Goal: Find specific page/section: Find specific page/section

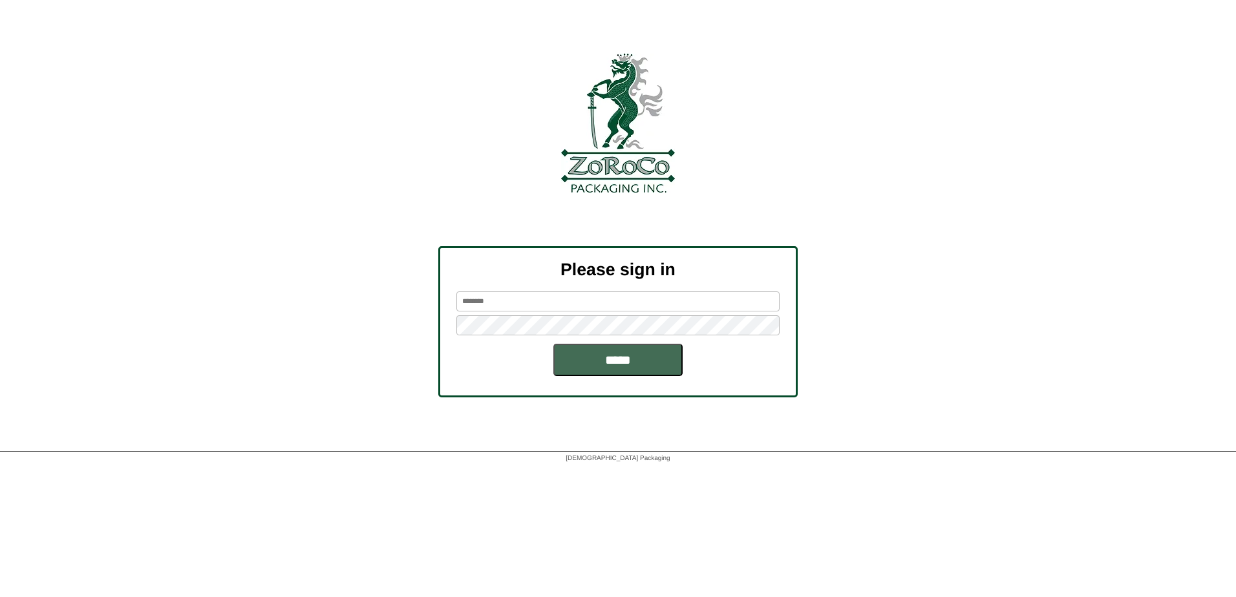
type input "********"
click at [627, 361] on input "*****" at bounding box center [617, 360] width 129 height 32
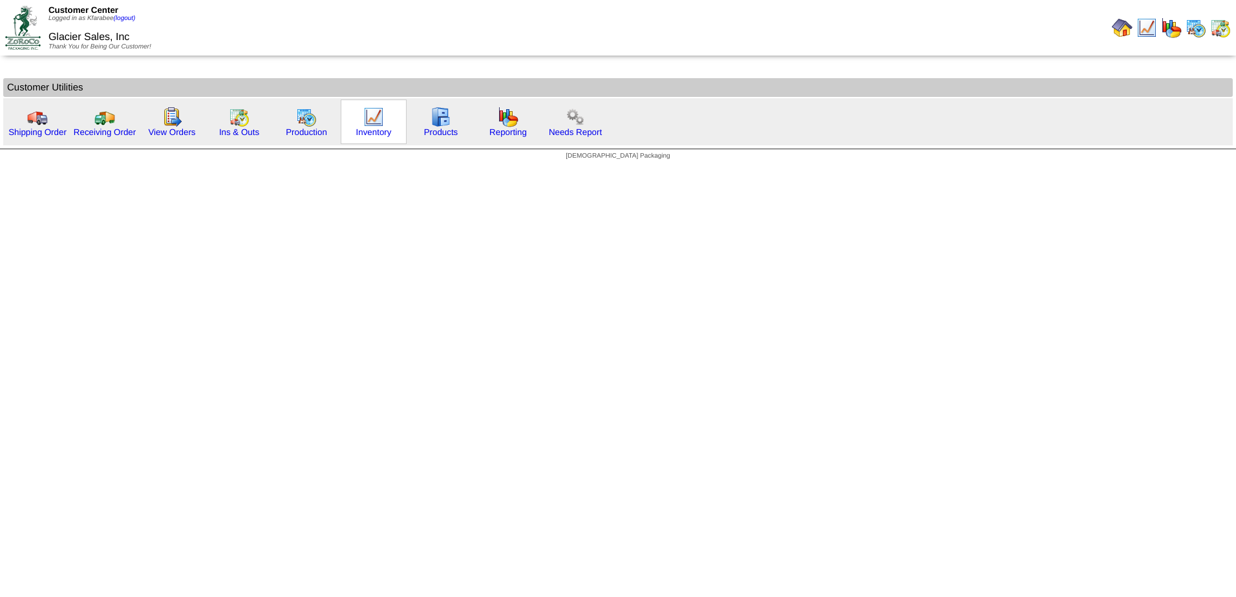
click at [386, 122] on div "Inventory" at bounding box center [374, 122] width 66 height 45
click at [378, 120] on img at bounding box center [373, 117] width 21 height 21
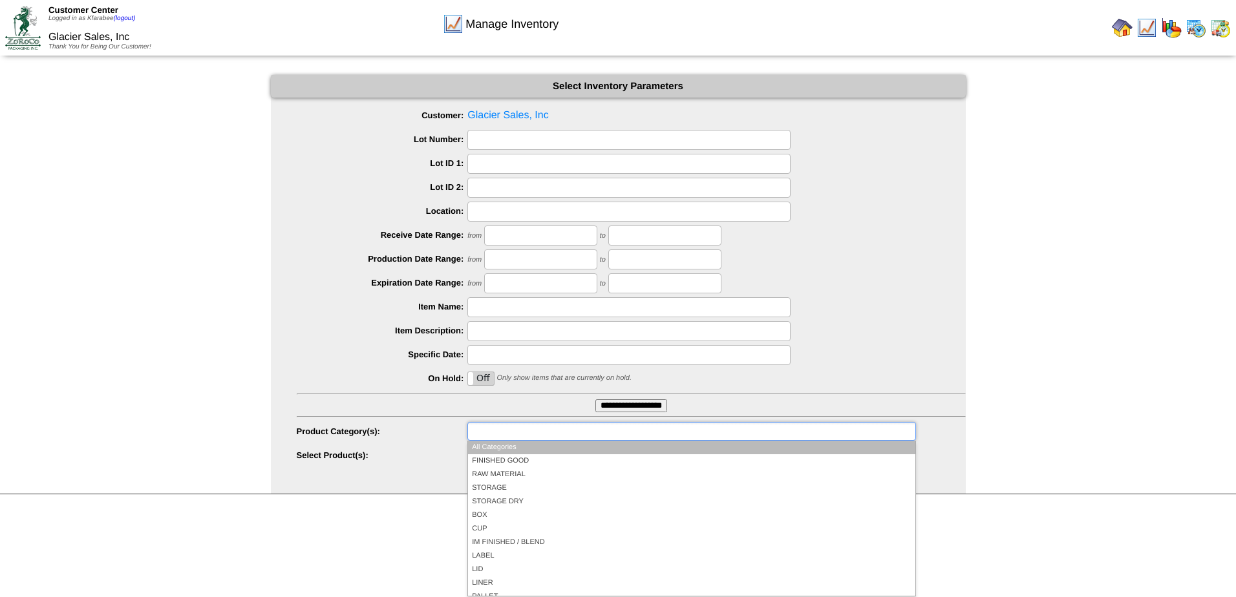
click at [599, 436] on ul at bounding box center [691, 431] width 448 height 19
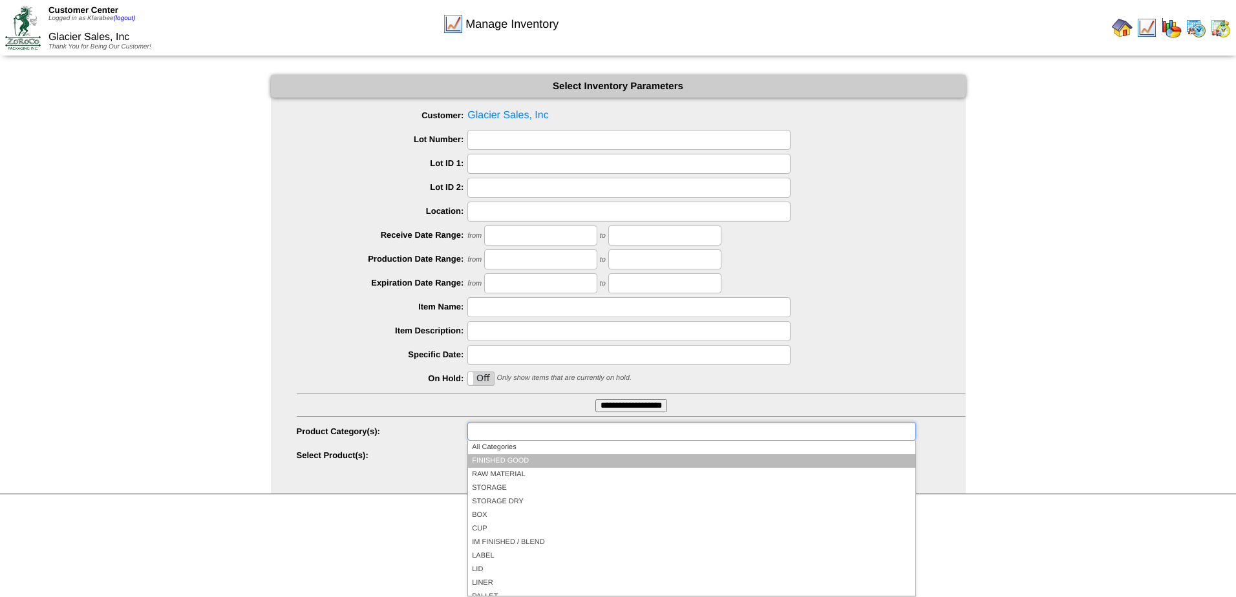
click at [600, 460] on li "FINISHED GOOD" at bounding box center [691, 461] width 447 height 14
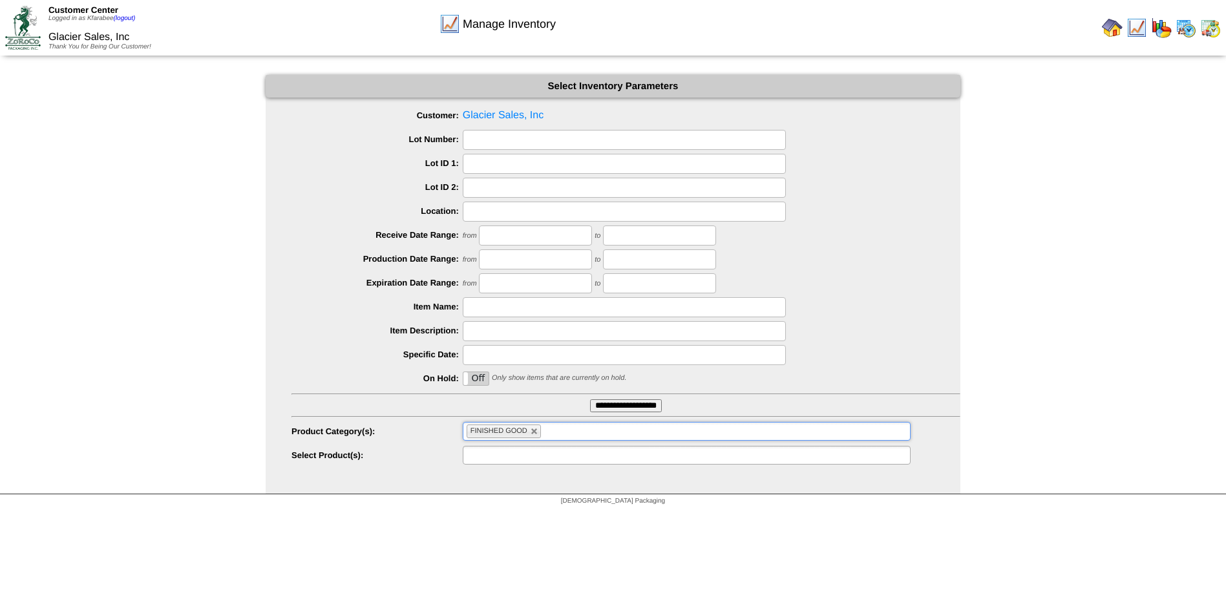
click at [602, 460] on ul at bounding box center [687, 455] width 448 height 19
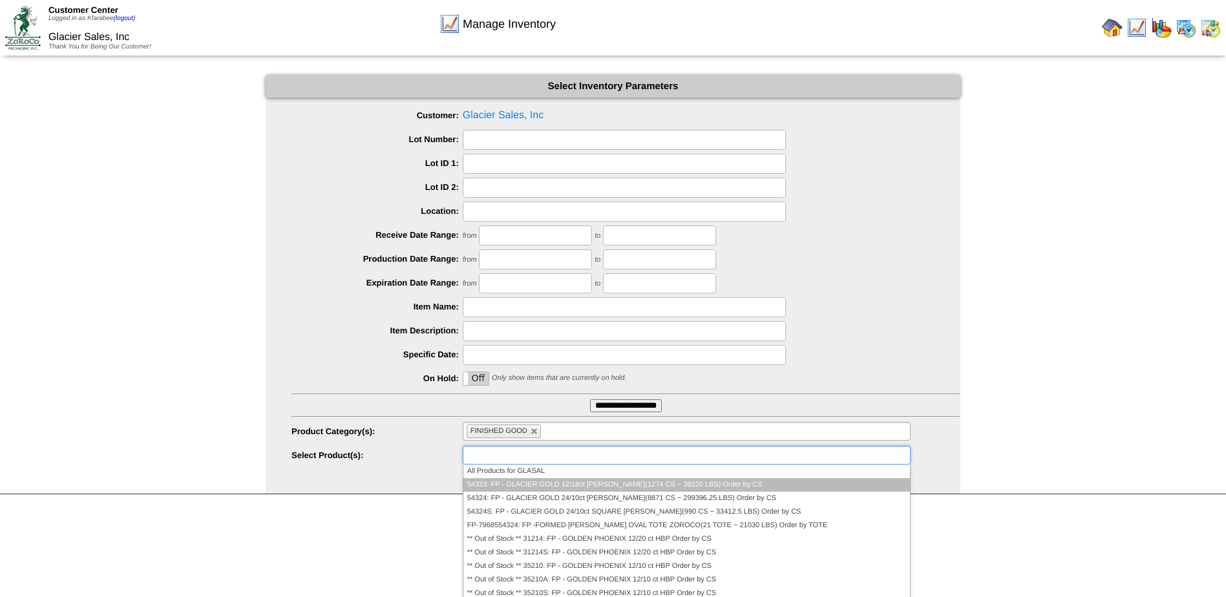
click at [586, 489] on li "54323: FP - GLACIER GOLD 12/18ct Hashbrown Patty(1274 CS ~ 38220 LBS) Order by …" at bounding box center [686, 485] width 447 height 14
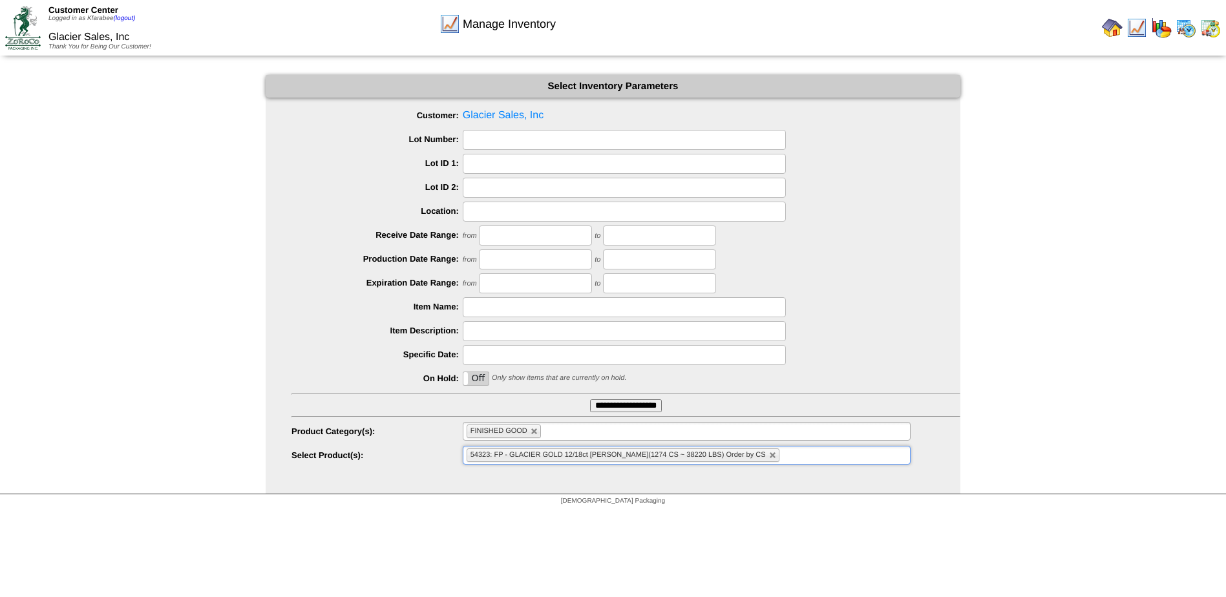
click at [589, 458] on span "54323: FP - GLACIER GOLD 12/18ct Hashbrown Patty(1274 CS ~ 38220 LBS) Order by …" at bounding box center [618, 455] width 295 height 8
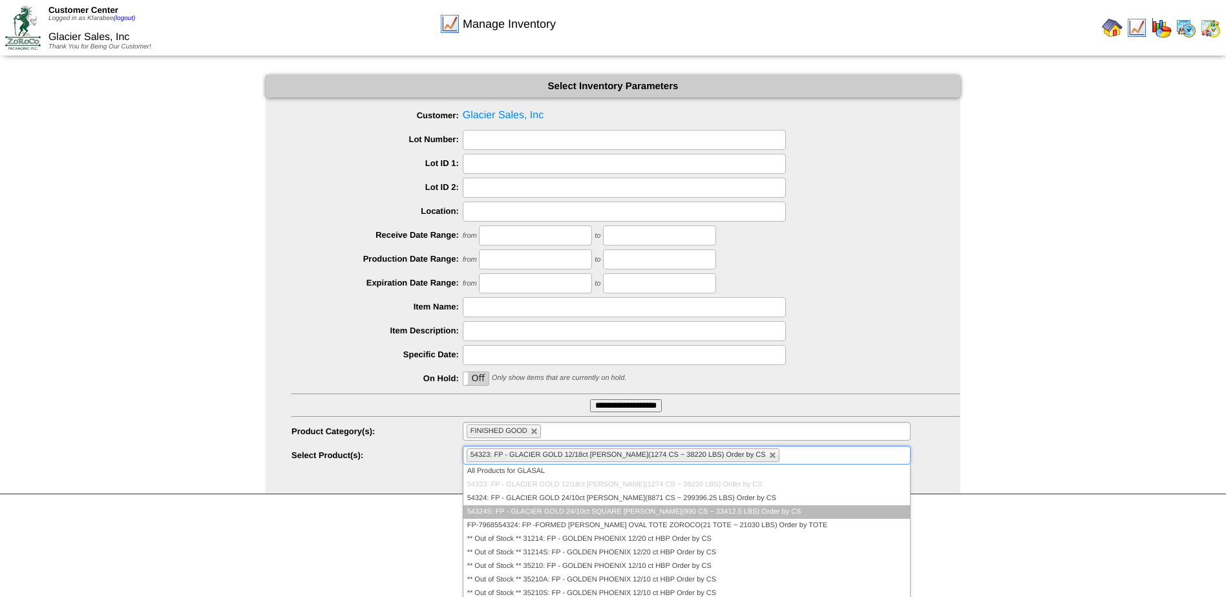
click at [583, 515] on li "54324S: FP - GLACIER GOLD 24/10ct SQUARE HB PATTY(990 CS ~ 33412.5 LBS) Order b…" at bounding box center [686, 512] width 447 height 14
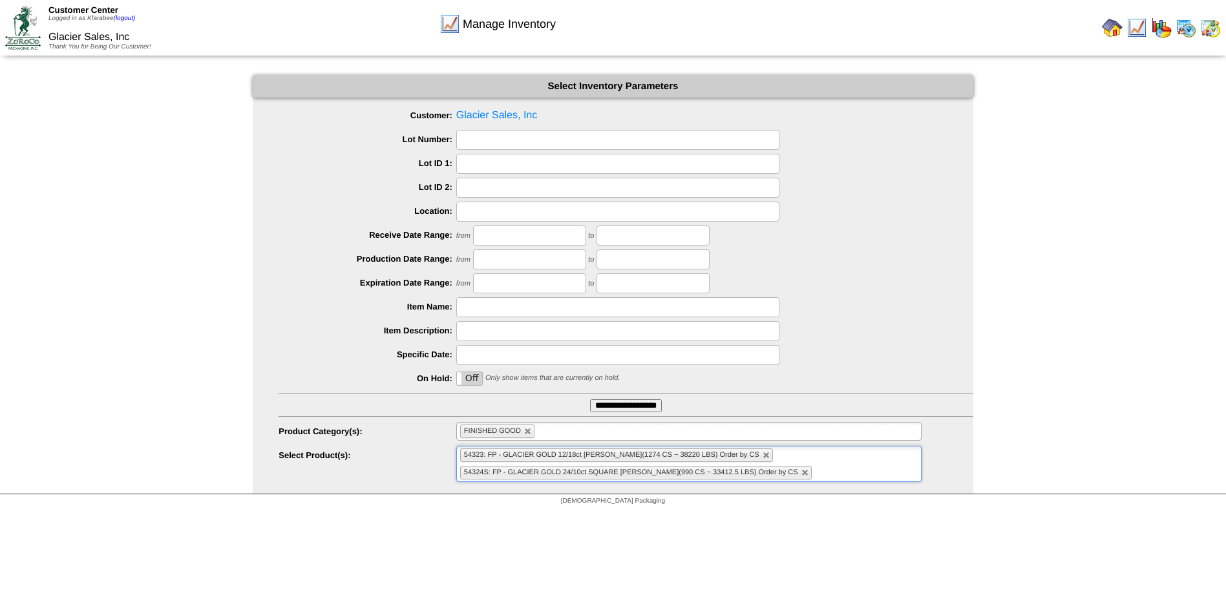
click at [584, 475] on span "54324S: FP - GLACIER GOLD 24/10ct SQUARE HB PATTY(990 CS ~ 33412.5 LBS) Order b…" at bounding box center [631, 473] width 334 height 8
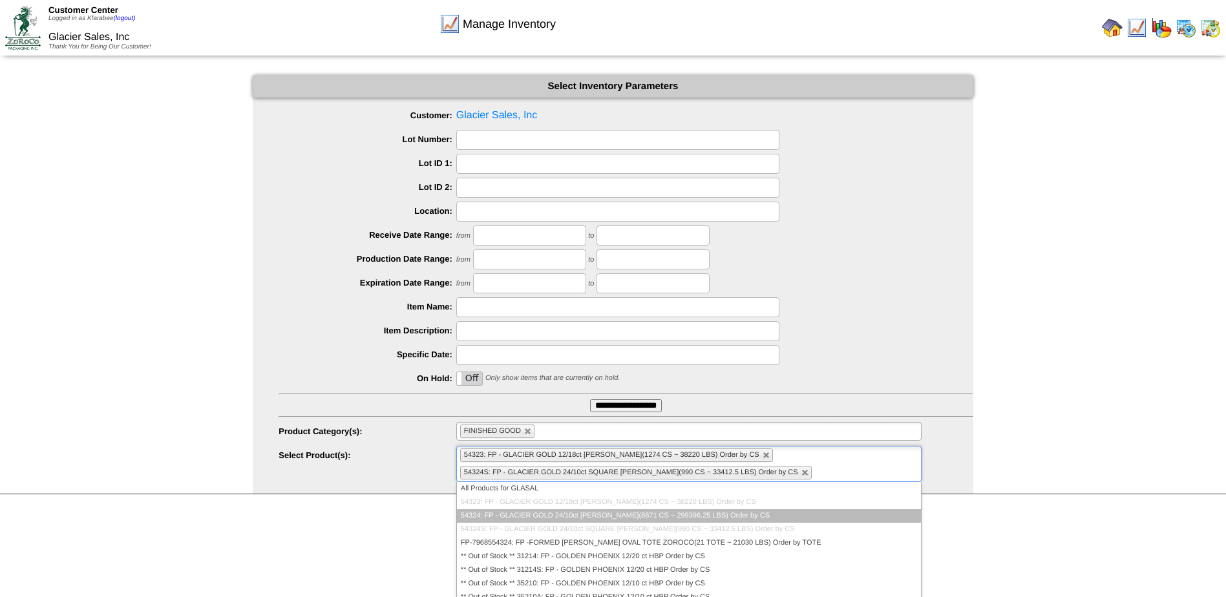
click at [579, 516] on li "54324: FP - GLACIER GOLD 24/10ct HB PATTY(8871 CS ~ 299396.25 LBS) Order by CS" at bounding box center [689, 516] width 464 height 14
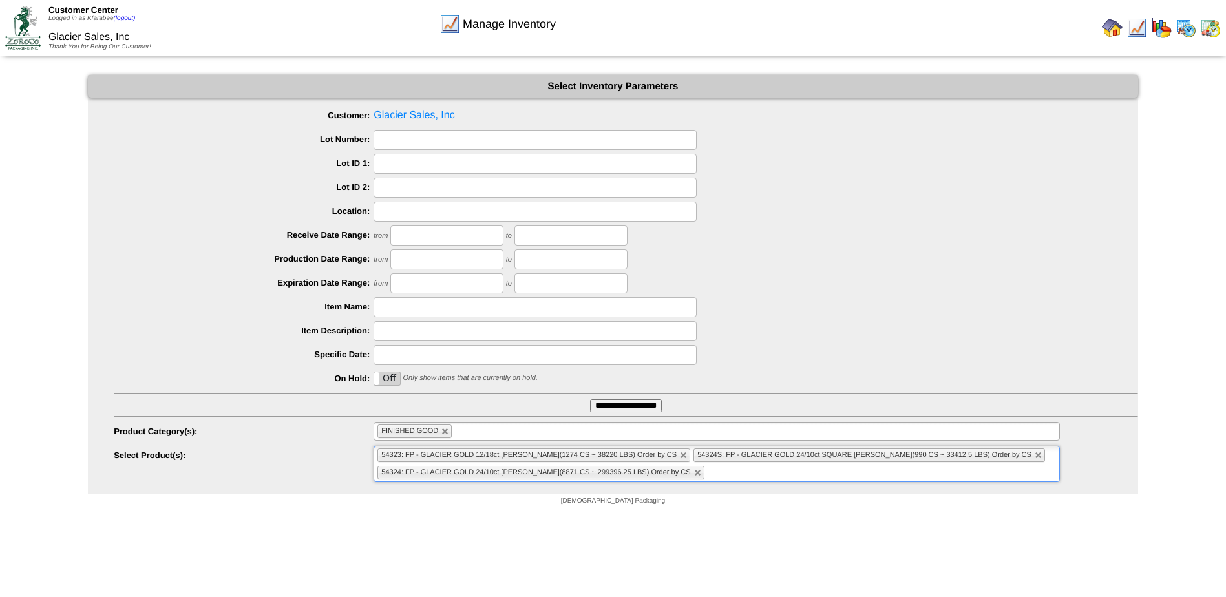
click at [625, 404] on input "**********" at bounding box center [626, 405] width 72 height 13
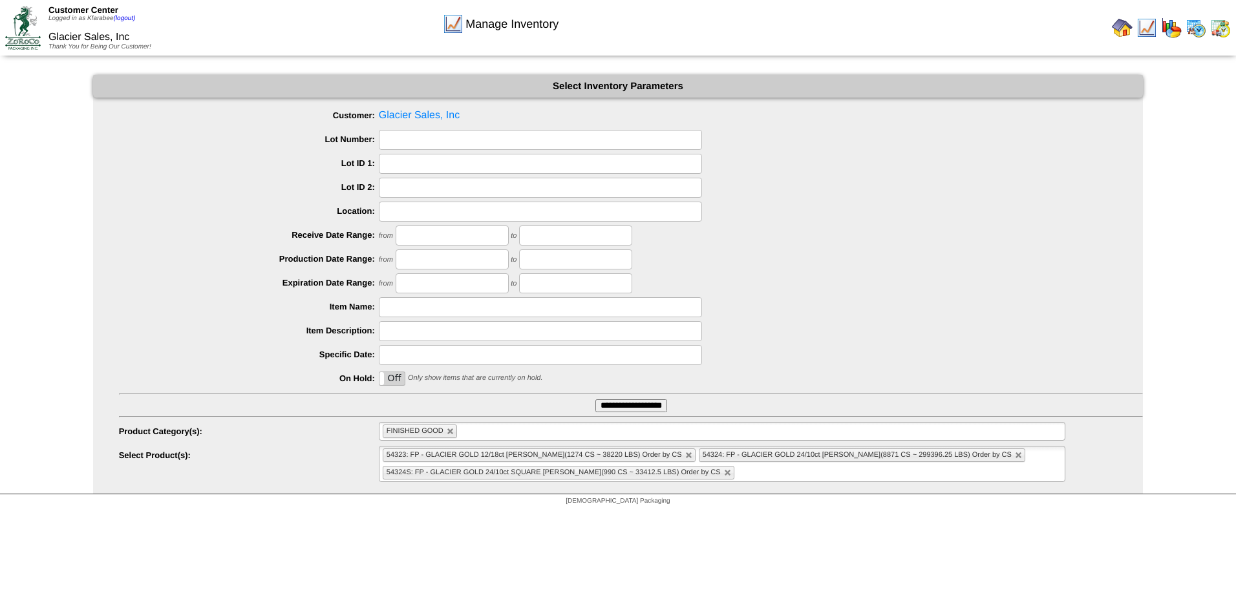
click at [1176, 30] on img at bounding box center [1171, 27] width 21 height 21
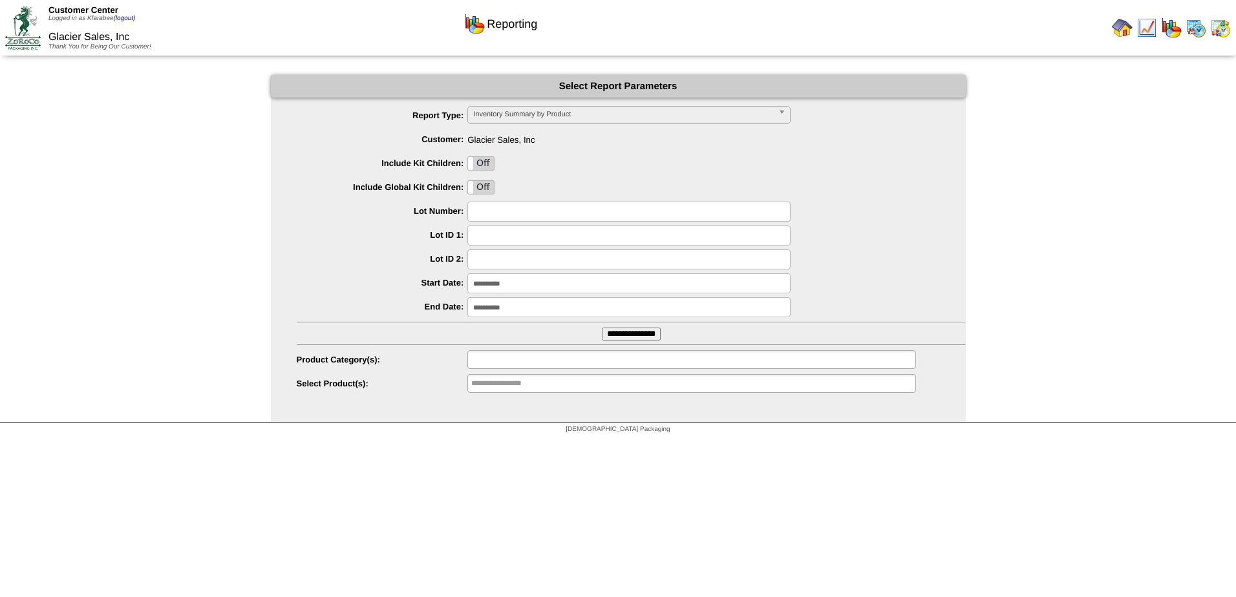
click at [565, 363] on ul at bounding box center [691, 359] width 448 height 19
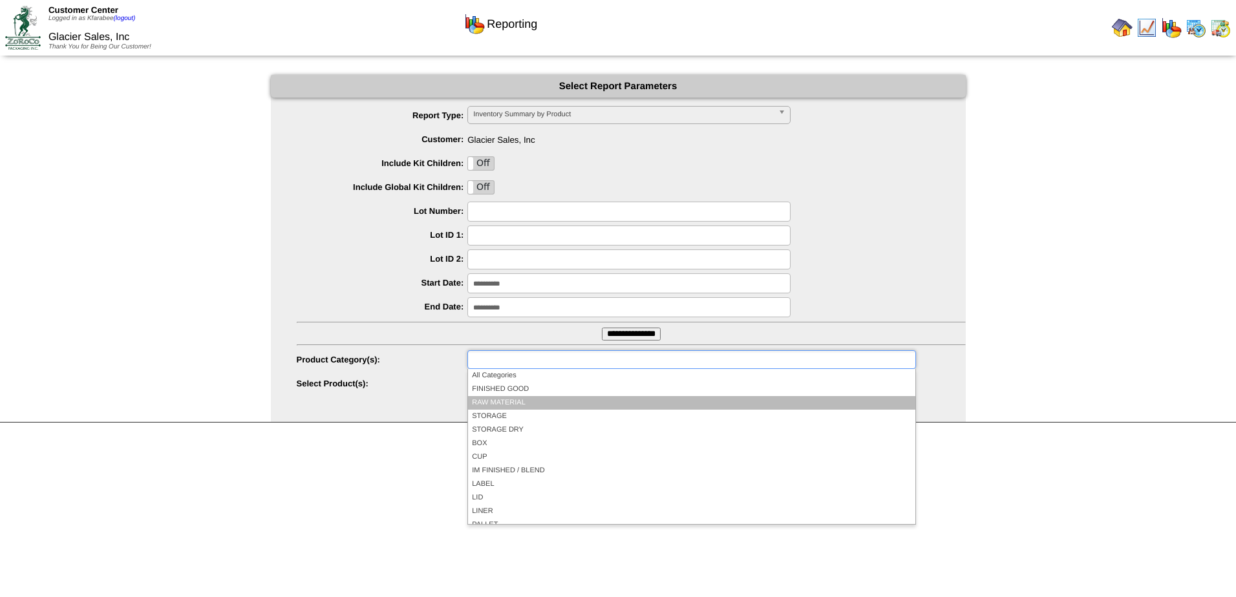
click at [545, 397] on li "RAW MATERIAL" at bounding box center [691, 403] width 447 height 14
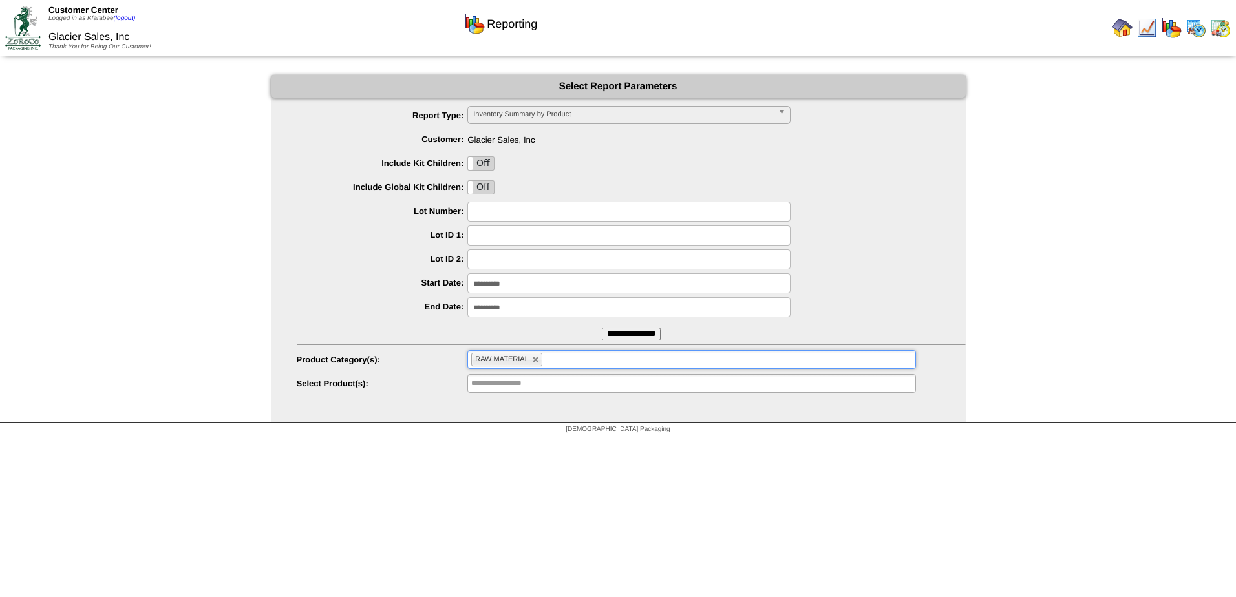
click at [575, 359] on ul "RAW MATERIAL" at bounding box center [691, 359] width 448 height 19
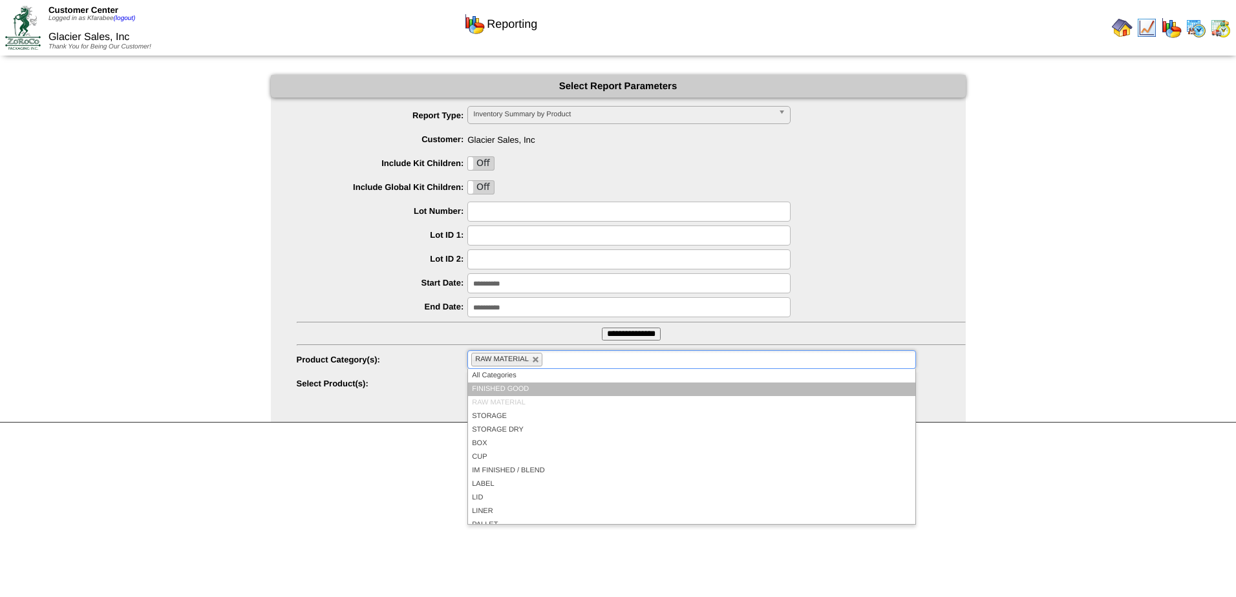
click at [540, 387] on li "FINISHED GOOD" at bounding box center [691, 390] width 447 height 14
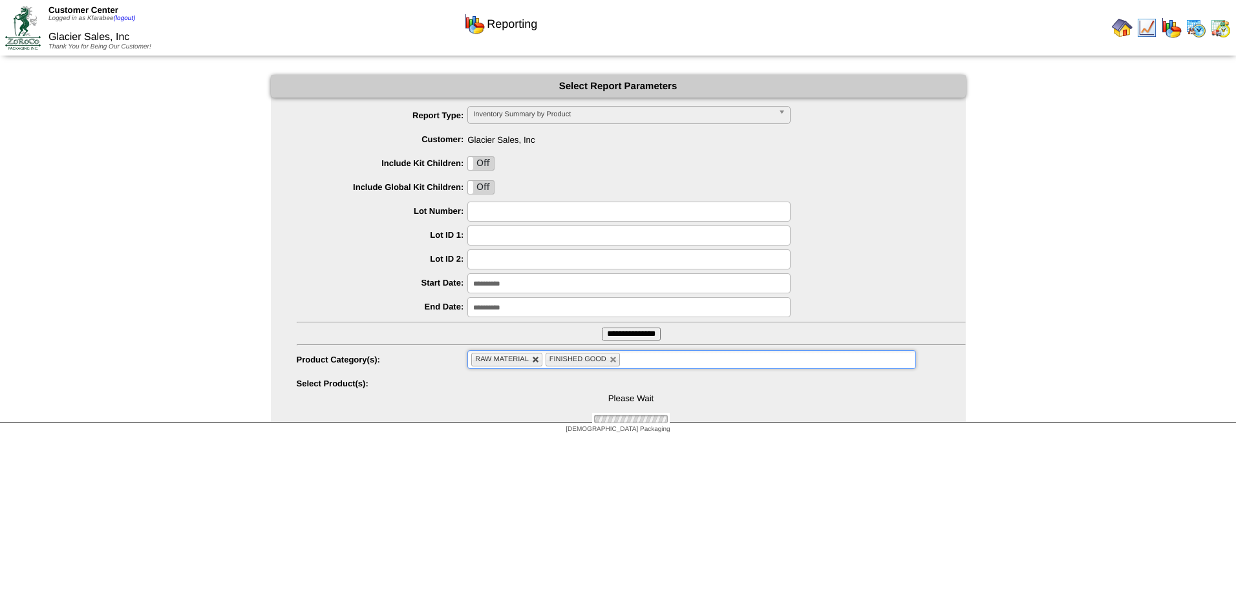
click at [537, 361] on link at bounding box center [536, 360] width 8 height 8
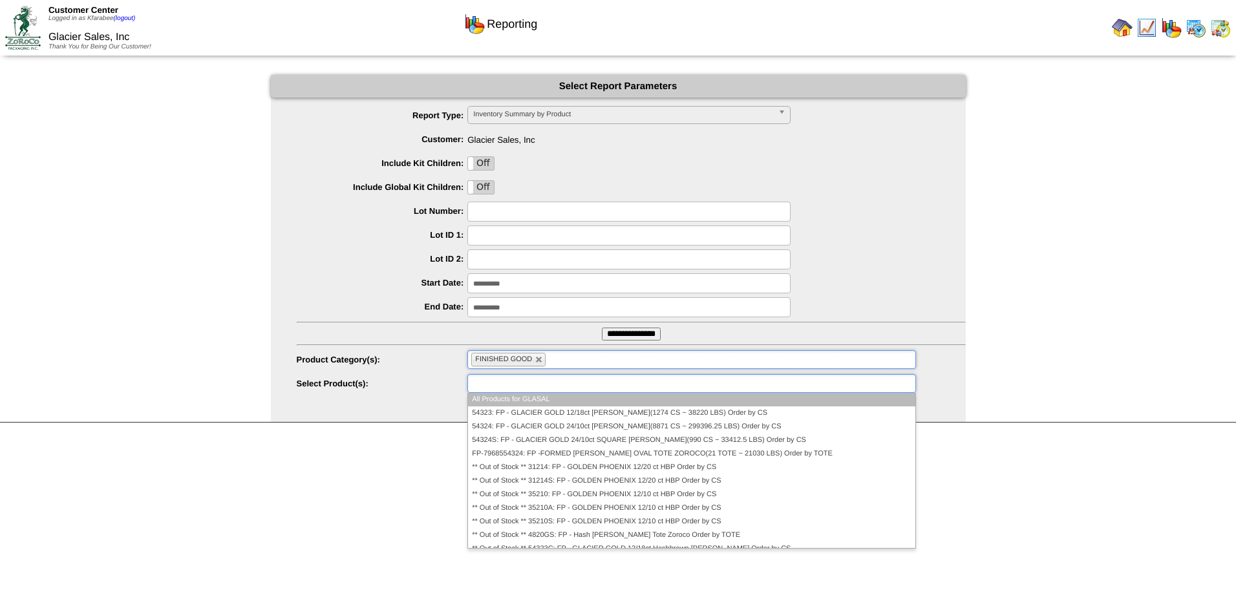
click at [536, 390] on input "text" at bounding box center [512, 384] width 83 height 16
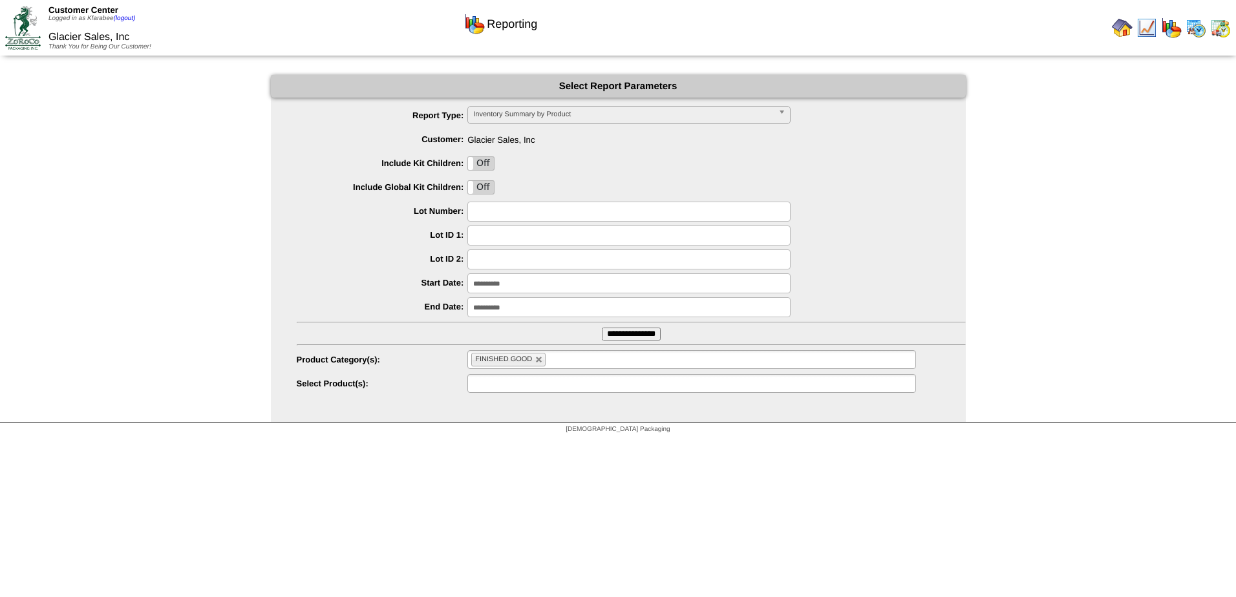
click at [518, 387] on input "text" at bounding box center [512, 384] width 83 height 16
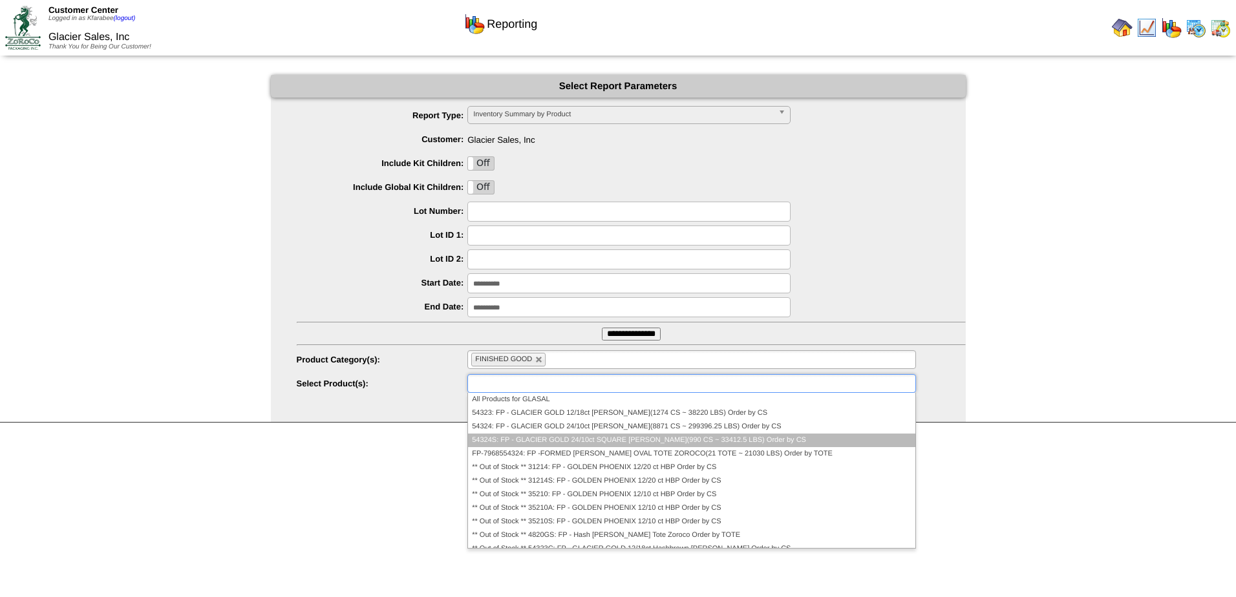
click at [518, 439] on li "54324S: FP - GLACIER GOLD 24/10ct SQUARE HB PATTY(990 CS ~ 33412.5 LBS) Order b…" at bounding box center [691, 441] width 447 height 14
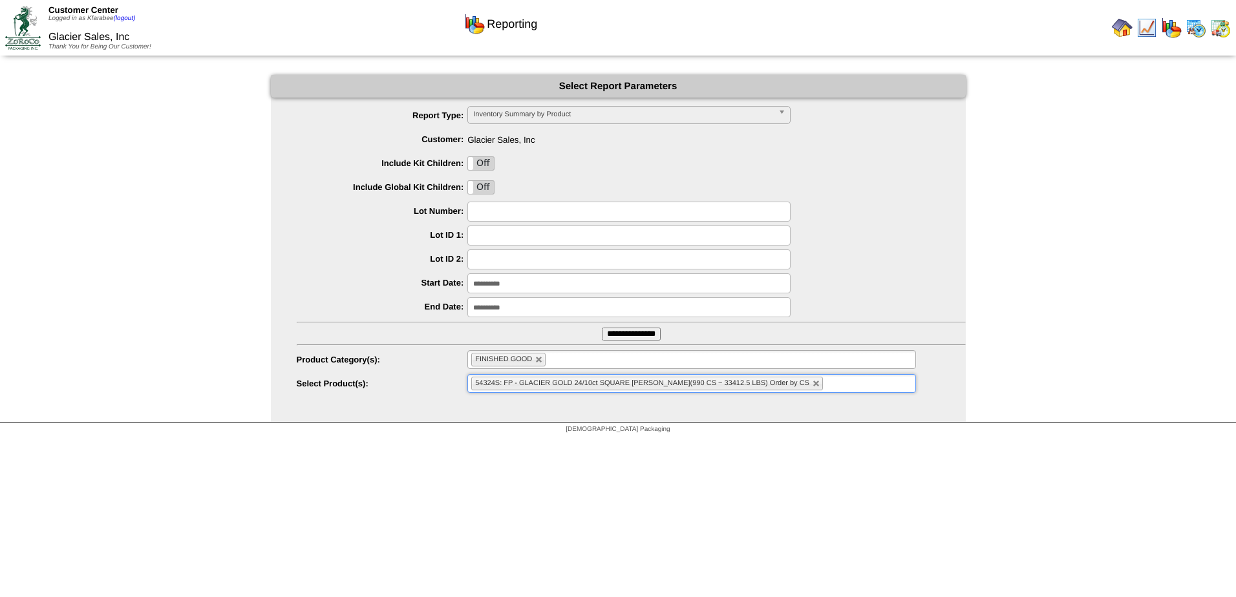
click at [523, 385] on span "54324S: FP - GLACIER GOLD 24/10ct SQUARE HB PATTY(990 CS ~ 33412.5 LBS) Order b…" at bounding box center [642, 383] width 334 height 8
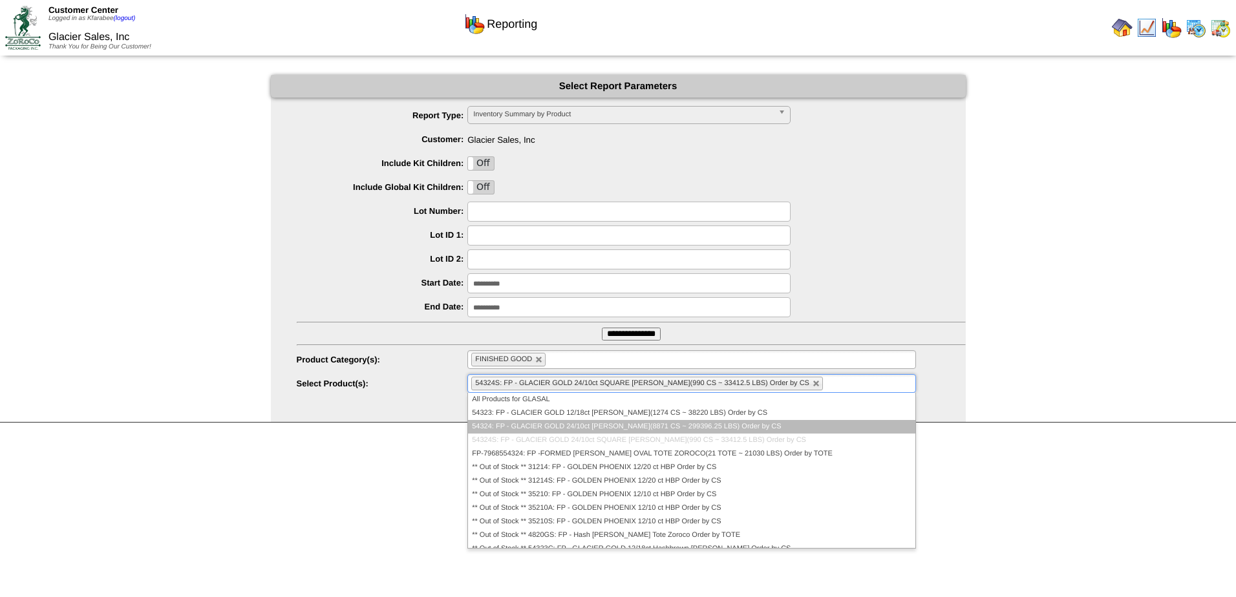
click at [518, 422] on li "54324: FP - GLACIER GOLD 24/10ct HB PATTY(8871 CS ~ 299396.25 LBS) Order by CS" at bounding box center [691, 427] width 447 height 14
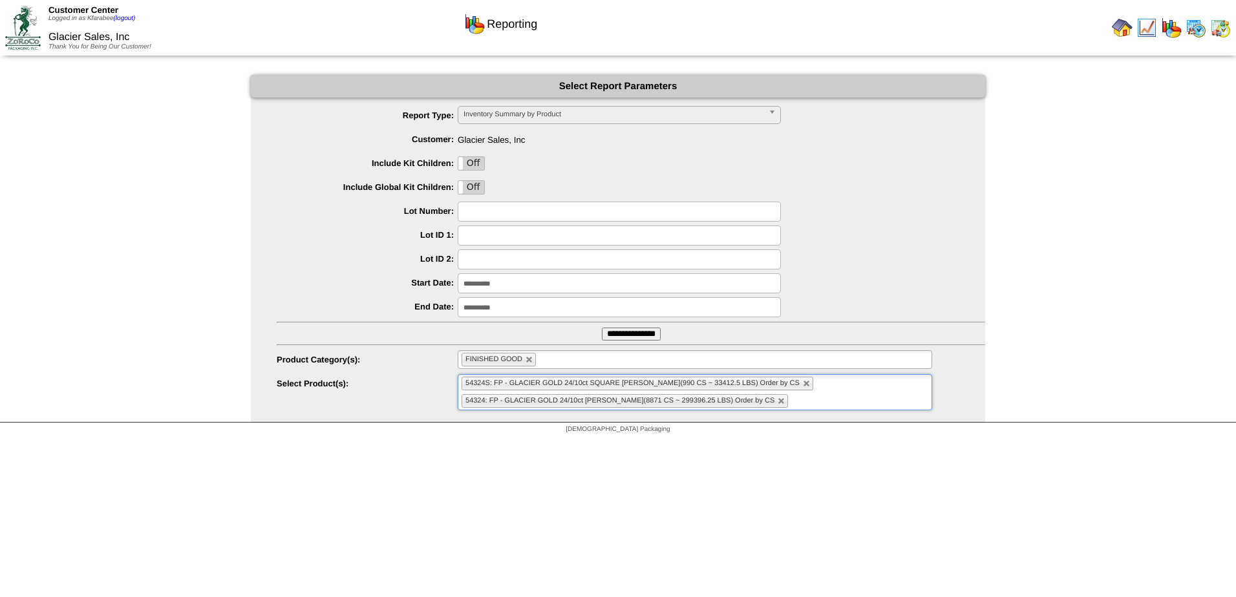
click at [520, 392] on ul "54324S: FP - GLACIER GOLD 24/10ct SQUARE HB PATTY(990 CS ~ 33412.5 LBS) Order b…" at bounding box center [695, 392] width 474 height 36
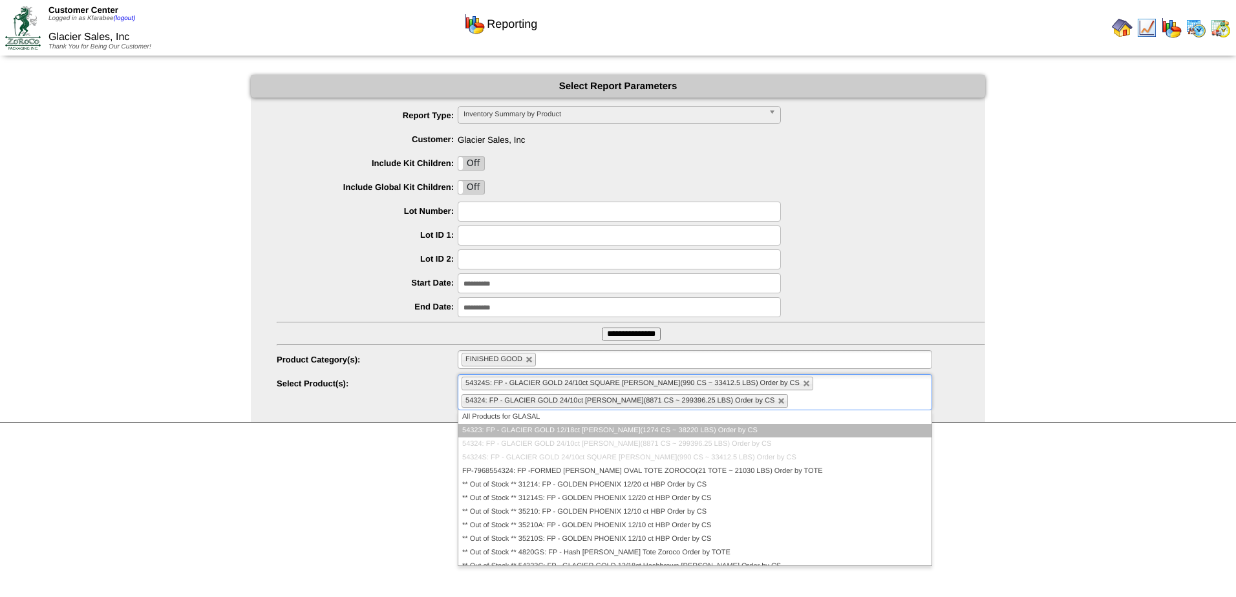
click at [515, 430] on li "54323: FP - GLACIER GOLD 12/18ct Hashbrown Patty(1274 CS ~ 38220 LBS) Order by …" at bounding box center [694, 431] width 473 height 14
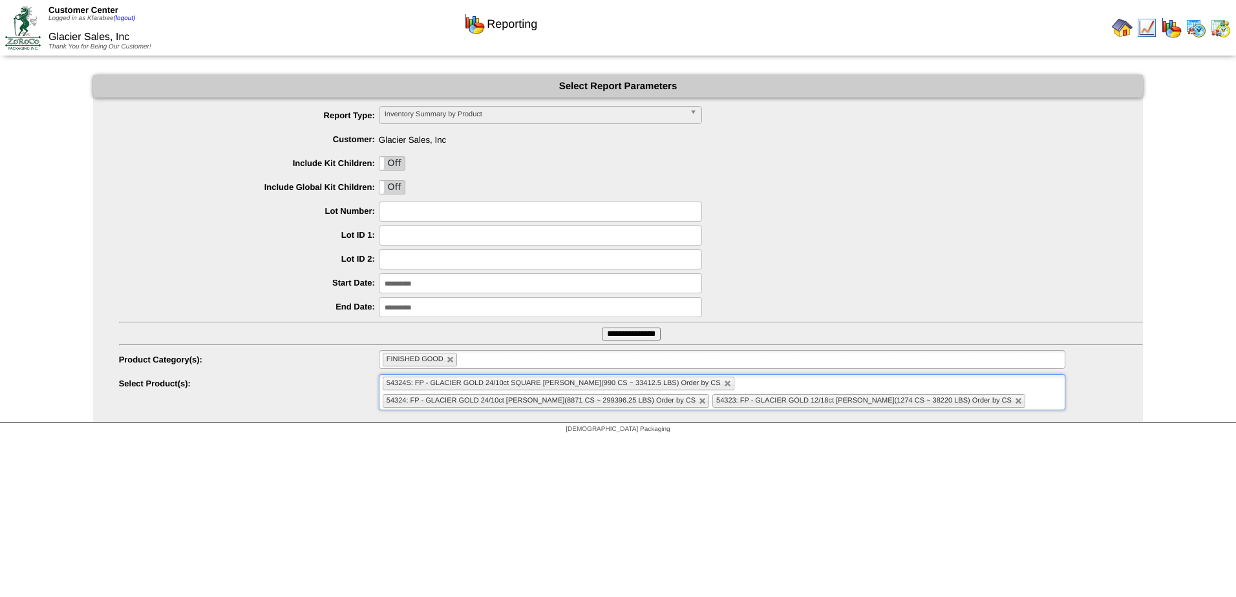
click at [617, 335] on input "**********" at bounding box center [631, 334] width 59 height 13
